Goal: Information Seeking & Learning: Learn about a topic

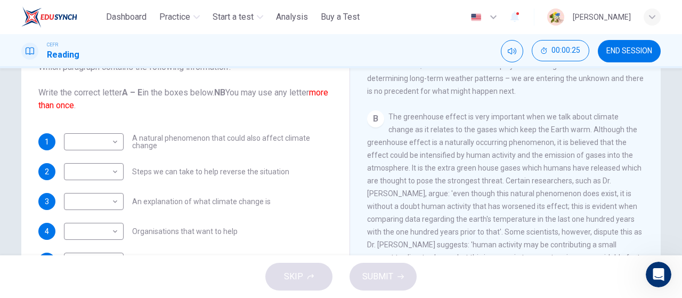
scroll to position [286, 0]
click at [107, 142] on body "This site uses cookies, as explained in our Privacy Policy . If you agree to th…" at bounding box center [341, 149] width 682 height 298
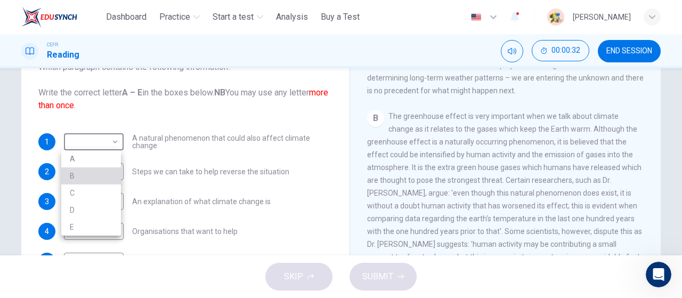
click at [102, 179] on li "B" at bounding box center [91, 175] width 60 height 17
type input "*"
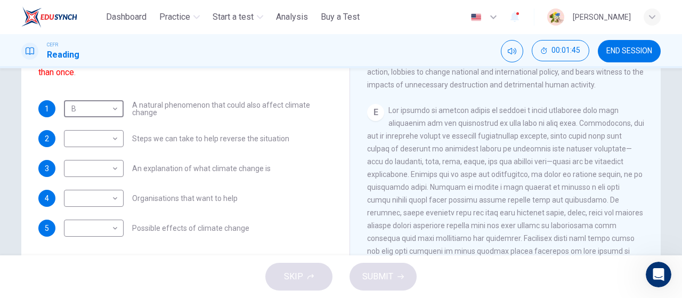
scroll to position [713, 0]
click at [97, 141] on body "This site uses cookies, as explained in our Privacy Policy . If you agree to th…" at bounding box center [341, 149] width 682 height 298
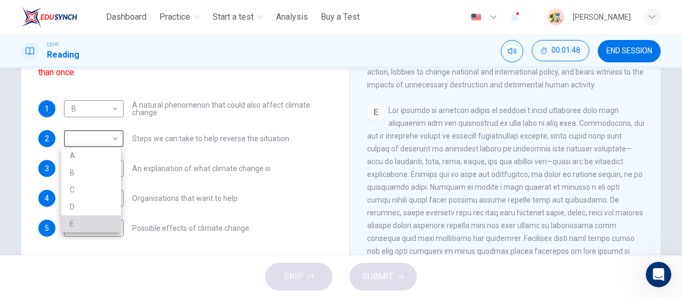
click at [83, 225] on li "E" at bounding box center [91, 223] width 60 height 17
type input "*"
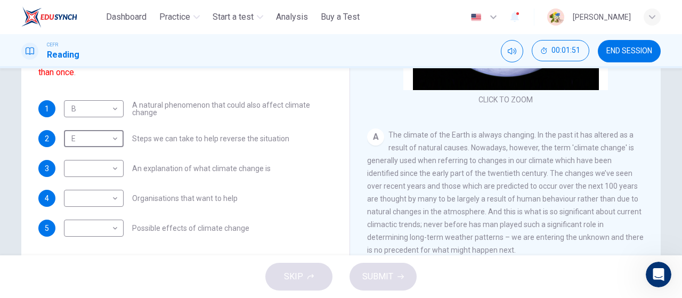
scroll to position [107, 0]
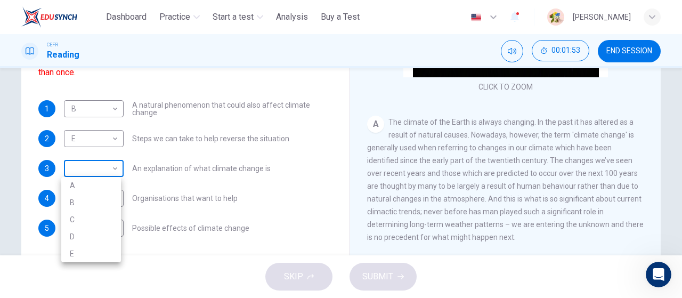
click at [109, 167] on body "This site uses cookies, as explained in our Privacy Policy . If you agree to th…" at bounding box center [341, 149] width 682 height 298
click at [98, 187] on li "A" at bounding box center [91, 185] width 60 height 17
type input "*"
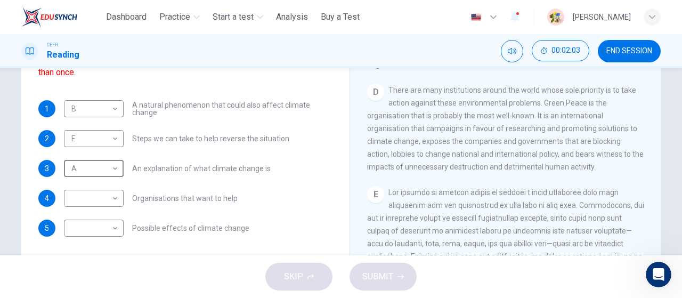
scroll to position [612, 0]
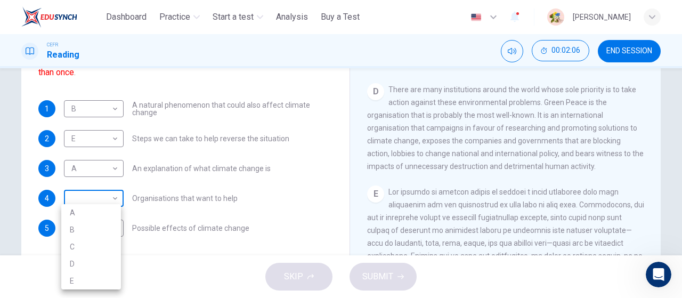
click at [95, 197] on body "This site uses cookies, as explained in our Privacy Policy . If you agree to th…" at bounding box center [341, 149] width 682 height 298
click at [88, 259] on li "D" at bounding box center [91, 263] width 60 height 17
type input "*"
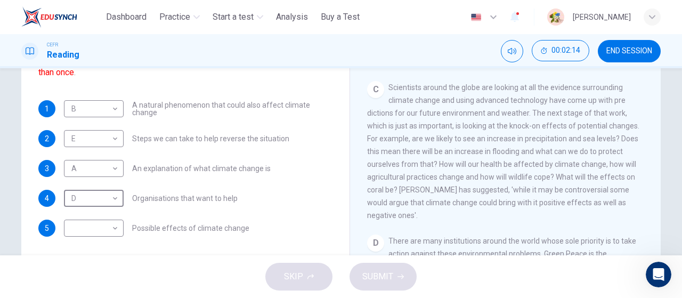
scroll to position [462, 0]
click at [82, 224] on body "This site uses cookies, as explained in our Privacy Policy . If you agree to th…" at bounding box center [341, 149] width 682 height 298
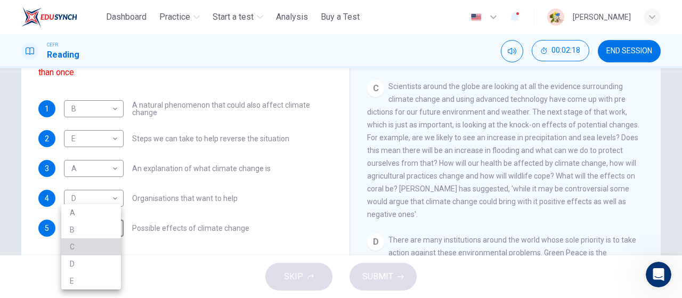
click at [76, 249] on li "C" at bounding box center [91, 246] width 60 height 17
type input "*"
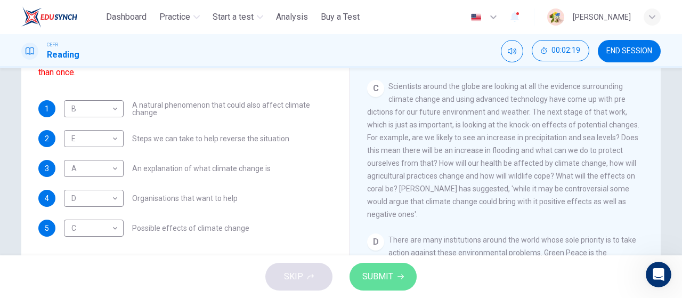
click at [385, 275] on span "SUBMIT" at bounding box center [377, 276] width 31 height 15
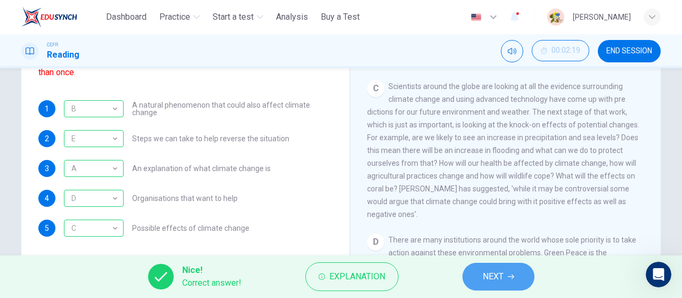
click at [499, 280] on span "NEXT" at bounding box center [493, 276] width 21 height 15
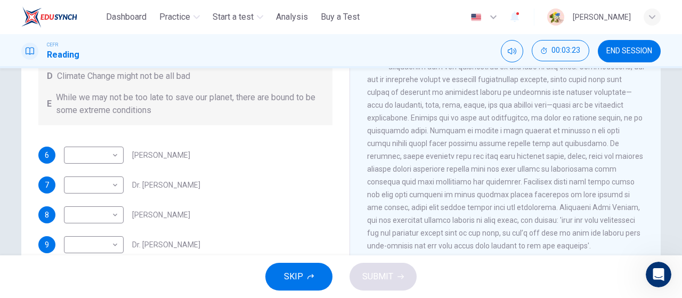
scroll to position [13, 0]
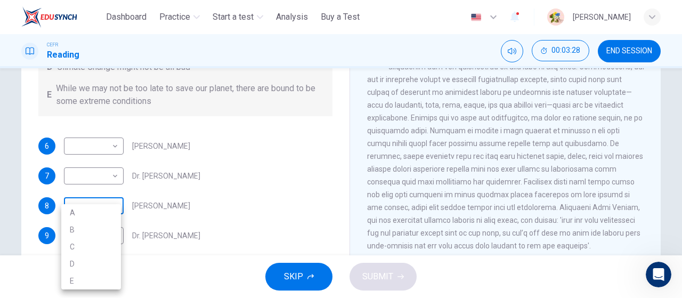
click at [98, 208] on body "This site uses cookies, as explained in our Privacy Policy . If you agree to th…" at bounding box center [341, 149] width 682 height 298
click at [73, 275] on li "E" at bounding box center [91, 280] width 60 height 17
type input "*"
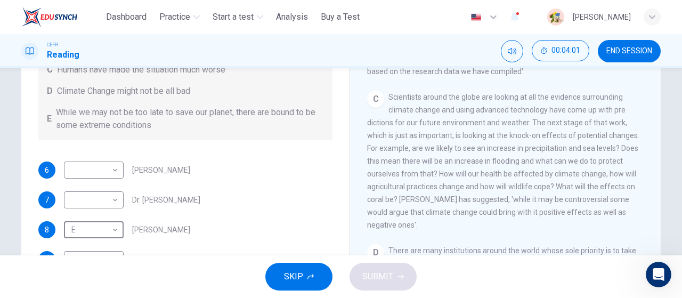
scroll to position [184, 0]
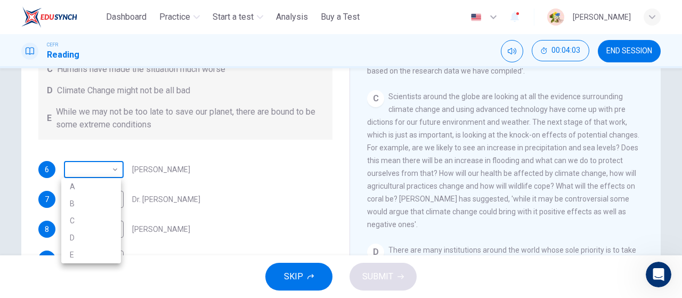
click at [106, 169] on body "This site uses cookies, as explained in our Privacy Policy . If you agree to th…" at bounding box center [341, 149] width 682 height 298
click at [88, 232] on li "D" at bounding box center [91, 237] width 60 height 17
type input "*"
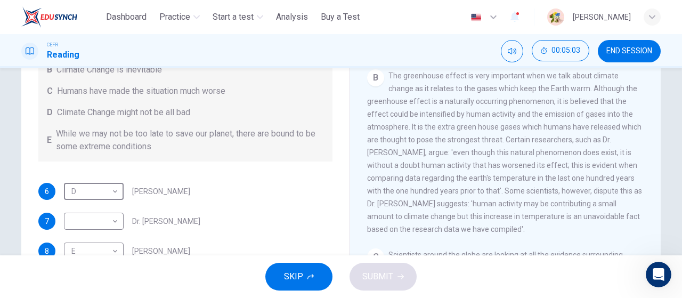
scroll to position [164, 0]
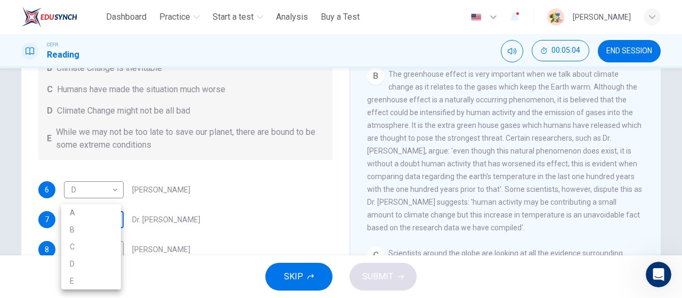
click at [96, 219] on body "This site uses cookies, as explained in our Privacy Policy . If you agree to th…" at bounding box center [341, 149] width 682 height 298
click at [91, 230] on li "B" at bounding box center [91, 229] width 60 height 17
type input "*"
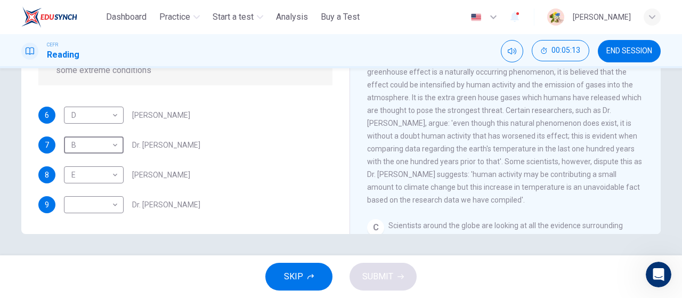
scroll to position [233, 0]
click at [528, 172] on span "The greenhouse effect is very important when we talk about climate change as it…" at bounding box center [504, 125] width 275 height 162
drag, startPoint x: 528, startPoint y: 172, endPoint x: 451, endPoint y: 163, distance: 77.4
click at [451, 163] on div "B The greenhouse effect is very important when we talk about climate change as …" at bounding box center [505, 125] width 277 height 166
drag, startPoint x: 451, startPoint y: 163, endPoint x: 542, endPoint y: 169, distance: 90.3
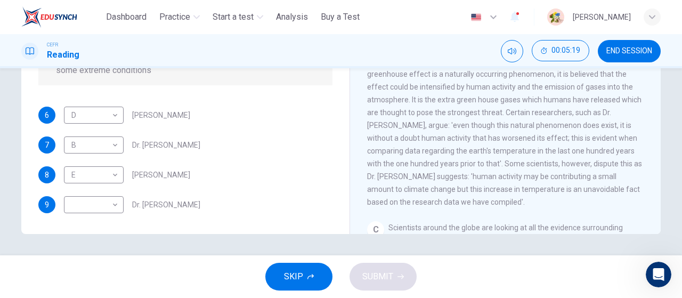
click at [542, 169] on div "B The greenhouse effect is very important when we talk about climate change as …" at bounding box center [505, 125] width 277 height 166
drag, startPoint x: 542, startPoint y: 169, endPoint x: 486, endPoint y: 190, distance: 59.4
click at [486, 190] on div "B The greenhouse effect is very important when we talk about climate change as …" at bounding box center [505, 125] width 277 height 166
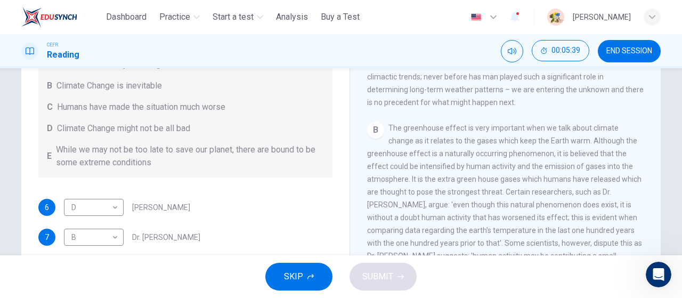
scroll to position [226, 0]
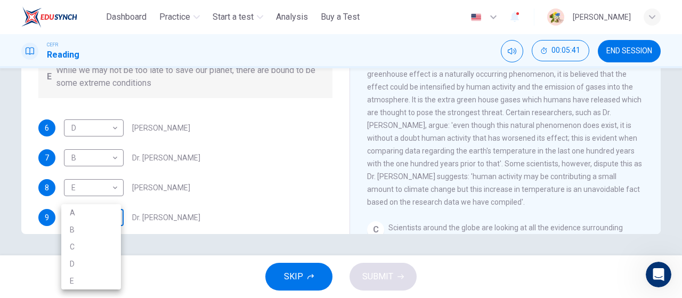
click at [82, 220] on body "This site uses cookies, as explained in our Privacy Policy . If you agree to th…" at bounding box center [341, 149] width 682 height 298
click at [85, 230] on li "B" at bounding box center [91, 229] width 60 height 17
type input "*"
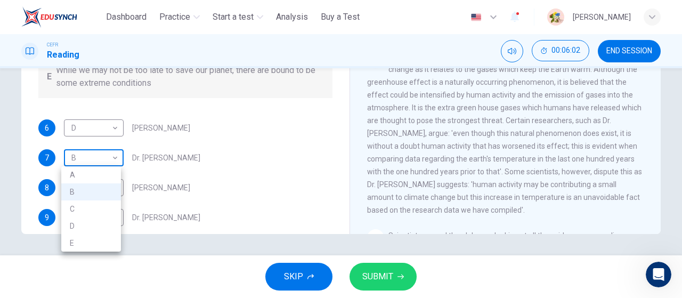
click at [107, 156] on body "This site uses cookies, as explained in our Privacy Policy . If you agree to th…" at bounding box center [341, 149] width 682 height 298
click at [92, 209] on li "C" at bounding box center [91, 208] width 60 height 17
type input "*"
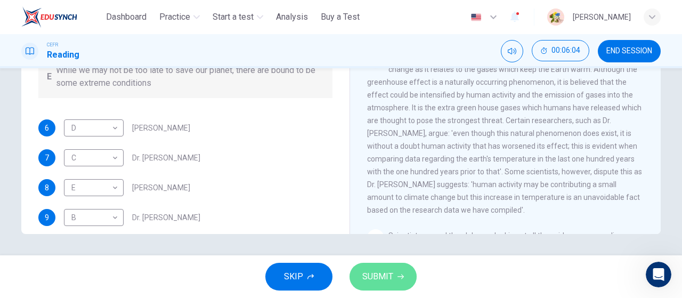
click at [390, 276] on span "SUBMIT" at bounding box center [377, 276] width 31 height 15
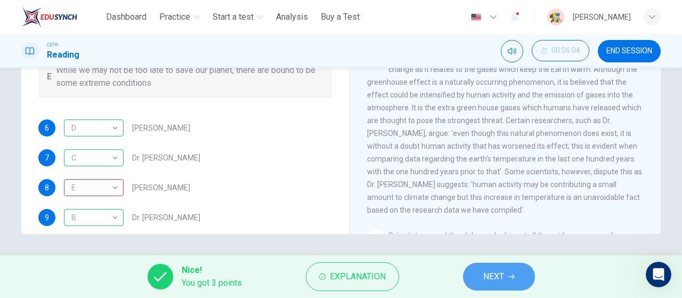
click at [477, 276] on button "NEXT" at bounding box center [499, 277] width 72 height 28
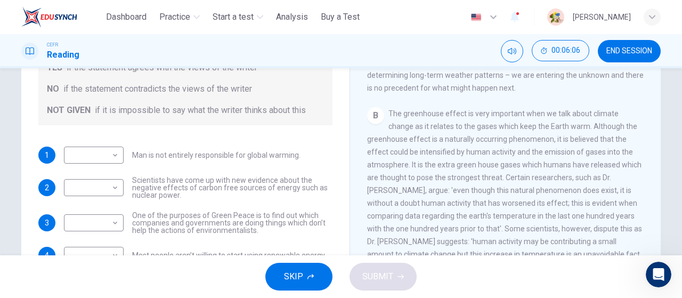
scroll to position [172, 0]
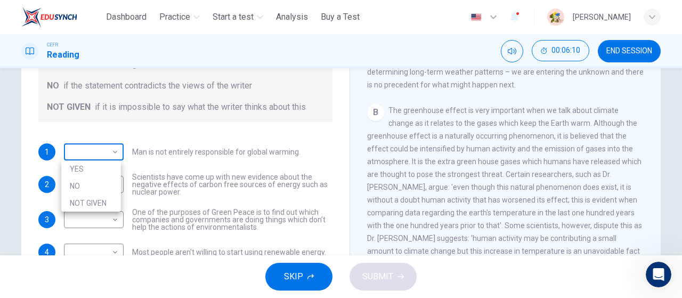
click at [99, 151] on body "This site uses cookies, as explained in our Privacy Policy . If you agree to th…" at bounding box center [341, 149] width 682 height 298
click at [102, 203] on li "NOT GIVEN" at bounding box center [91, 203] width 60 height 17
type input "*********"
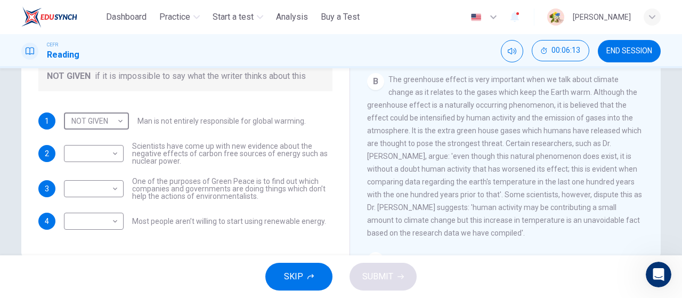
scroll to position [205, 0]
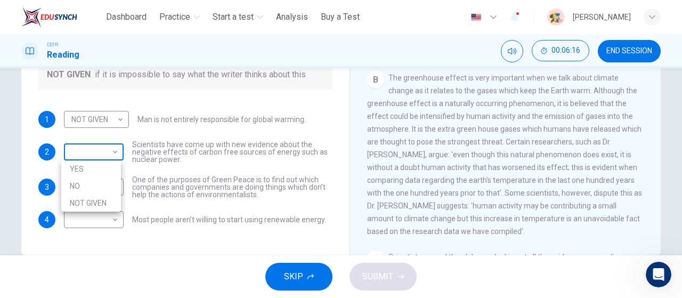
click at [93, 150] on body "This site uses cookies, as explained in our Privacy Policy . If you agree to th…" at bounding box center [341, 149] width 682 height 298
click at [97, 208] on li "NOT GIVEN" at bounding box center [91, 203] width 60 height 17
type input "*********"
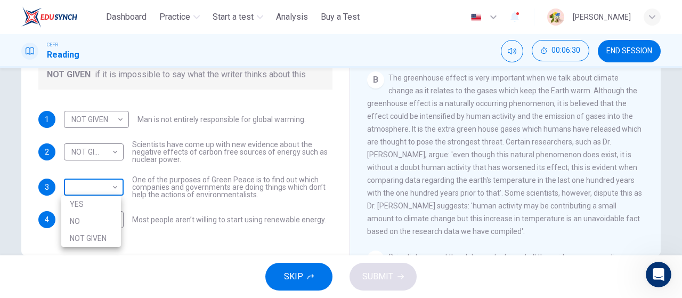
click at [93, 191] on body "This site uses cookies, as explained in our Privacy Policy . If you agree to th…" at bounding box center [341, 149] width 682 height 298
click at [102, 217] on li "NO" at bounding box center [91, 221] width 60 height 17
type input "**"
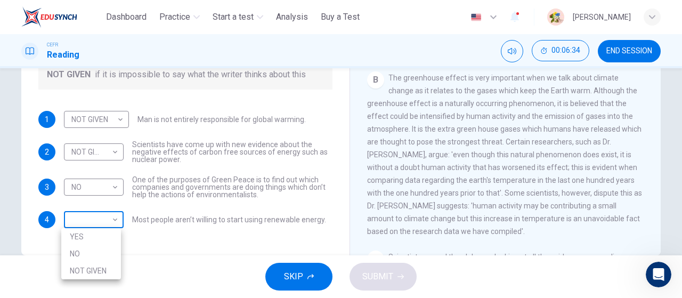
click at [103, 218] on body "This site uses cookies, as explained in our Privacy Policy . If you agree to th…" at bounding box center [341, 149] width 682 height 298
click at [100, 252] on li "NO" at bounding box center [91, 253] width 60 height 17
type input "**"
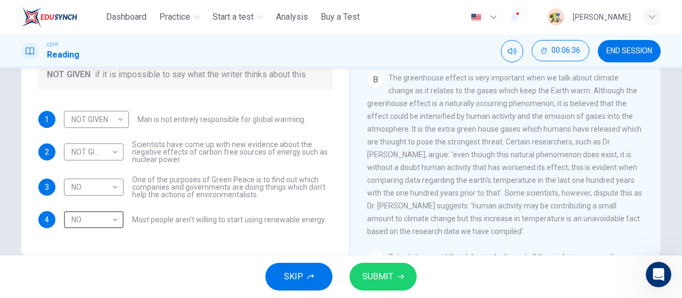
scroll to position [226, 0]
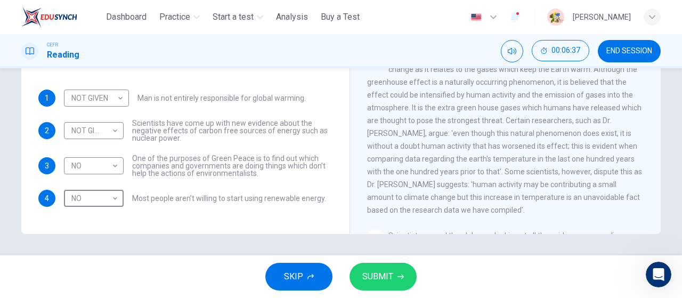
click at [381, 277] on span "SUBMIT" at bounding box center [377, 276] width 31 height 15
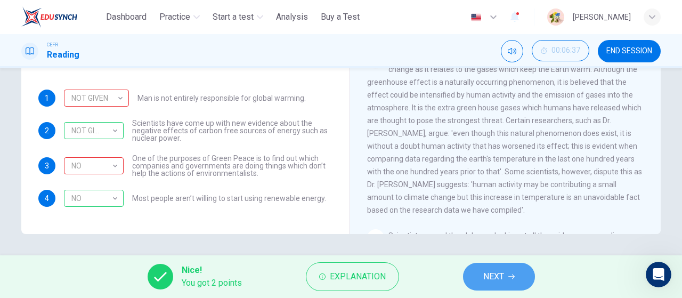
click at [520, 282] on button "NEXT" at bounding box center [499, 277] width 72 height 28
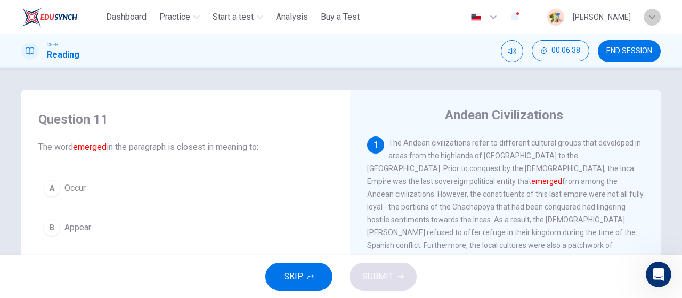
click at [648, 11] on div "button" at bounding box center [652, 17] width 17 height 17
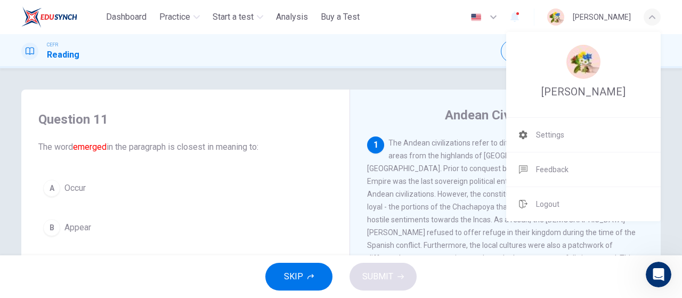
click at [434, 92] on div at bounding box center [341, 149] width 682 height 298
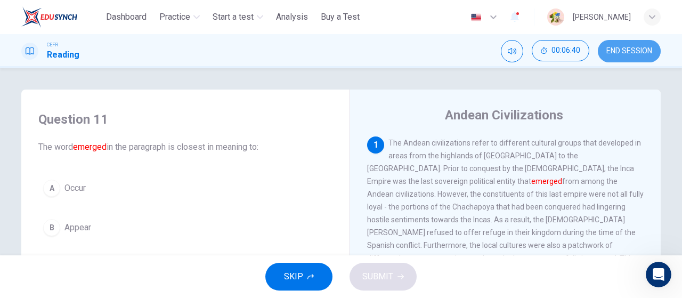
click at [622, 52] on span "END SESSION" at bounding box center [630, 51] width 46 height 9
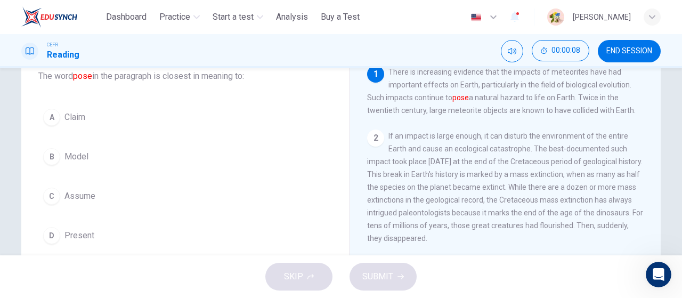
scroll to position [70, 0]
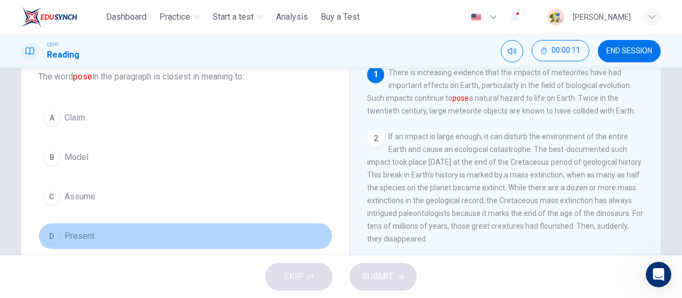
click at [132, 240] on button "D Present" at bounding box center [185, 236] width 294 height 27
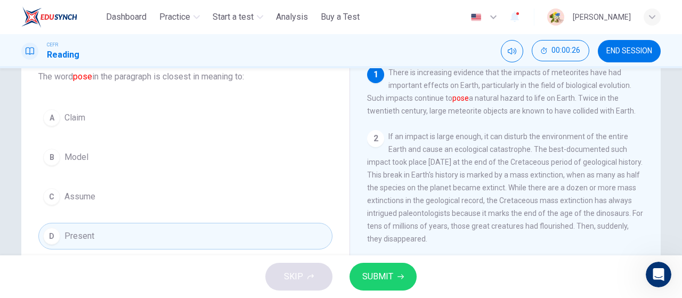
click at [399, 275] on icon "button" at bounding box center [401, 276] width 6 height 6
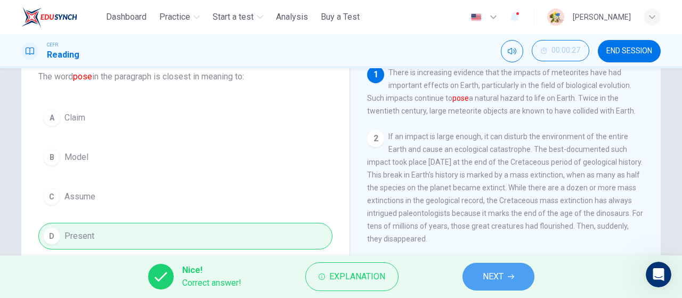
click at [479, 280] on button "NEXT" at bounding box center [499, 277] width 72 height 28
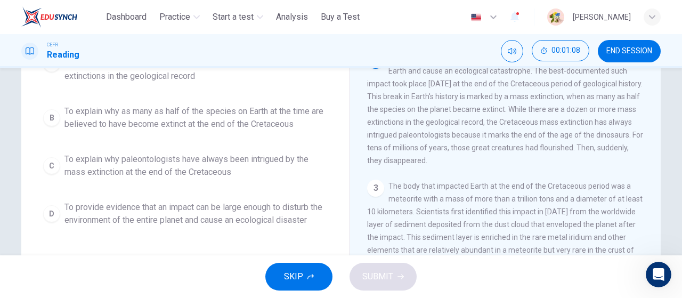
scroll to position [149, 0]
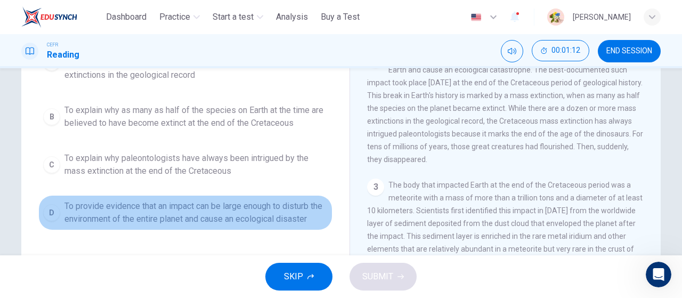
click at [307, 208] on span "To provide evidence that an impact can be large enough to disturb the environme…" at bounding box center [195, 213] width 263 height 26
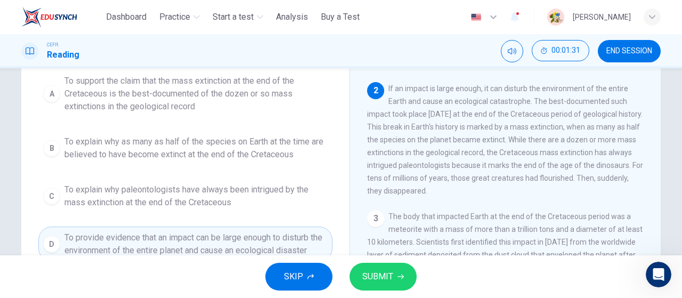
scroll to position [119, 0]
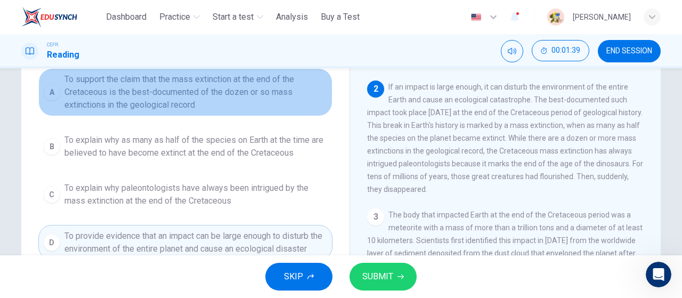
click at [257, 98] on span "To support the claim that the mass extinction at the end of the Cretaceous is t…" at bounding box center [195, 92] width 263 height 38
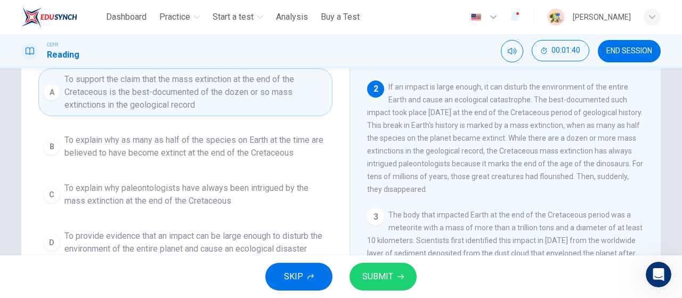
click at [388, 264] on button "SUBMIT" at bounding box center [383, 277] width 67 height 28
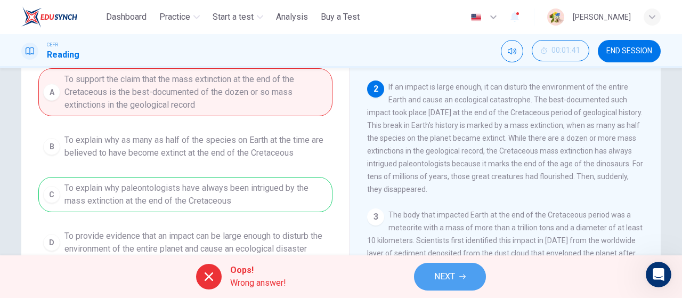
click at [447, 272] on span "NEXT" at bounding box center [444, 276] width 21 height 15
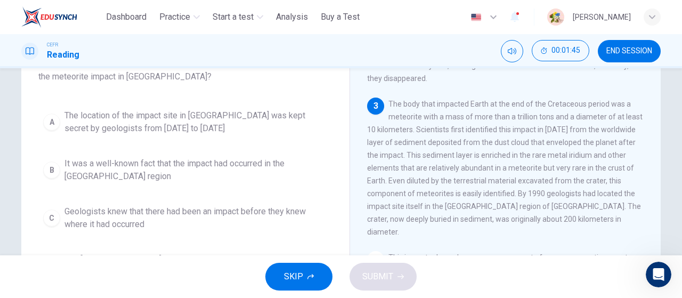
scroll to position [85, 0]
drag, startPoint x: 418, startPoint y: 134, endPoint x: 463, endPoint y: 137, distance: 44.4
click at [463, 137] on span "The body that impacted Earth at the end of the Cretaceous period was a meteorit…" at bounding box center [505, 166] width 276 height 136
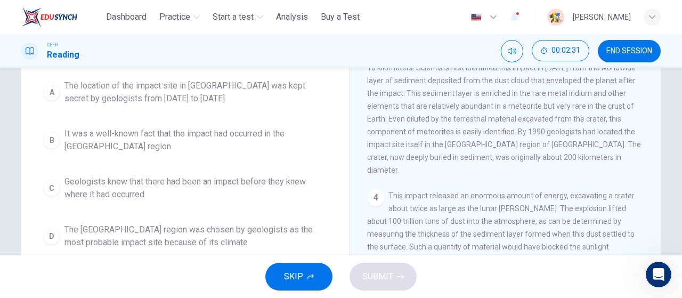
scroll to position [180, 0]
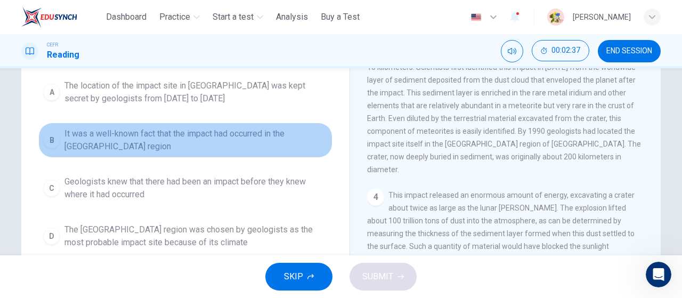
click at [274, 134] on span "It was a well-known fact that the impact had occurred in the Yucatán region" at bounding box center [195, 140] width 263 height 26
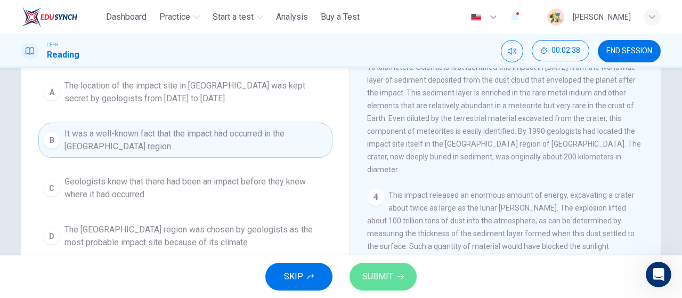
click at [386, 270] on span "SUBMIT" at bounding box center [377, 276] width 31 height 15
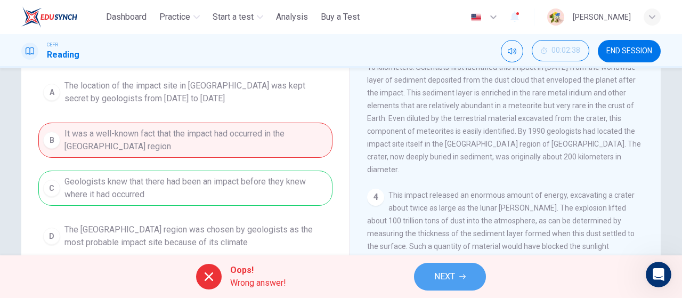
click at [450, 270] on span "NEXT" at bounding box center [444, 276] width 21 height 15
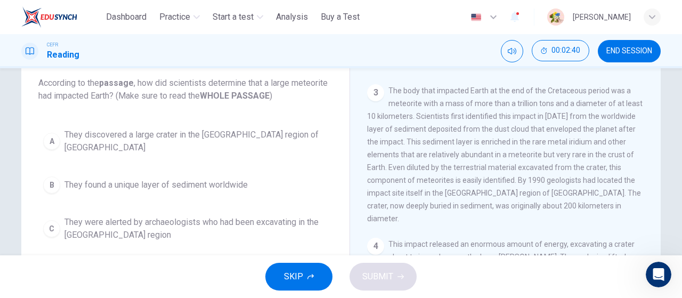
scroll to position [64, 0]
click at [639, 54] on span "END SESSION" at bounding box center [630, 51] width 46 height 9
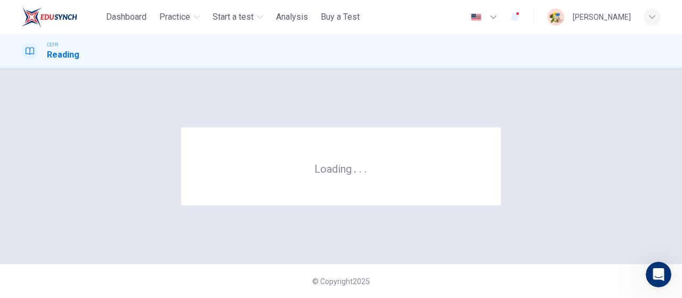
scroll to position [0, 0]
